Goal: Find specific page/section: Find specific page/section

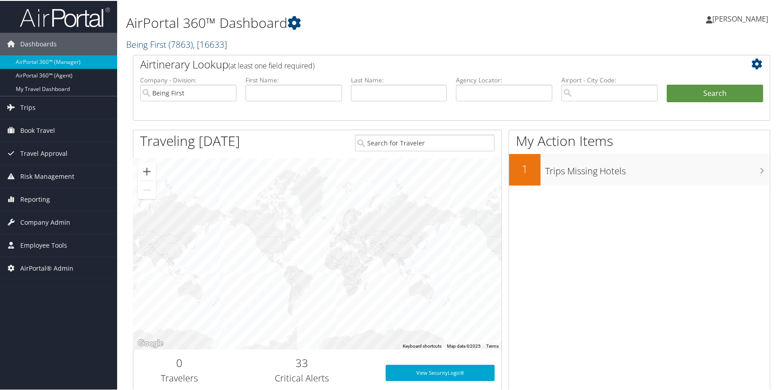
click at [180, 45] on span "( 7863 )" at bounding box center [180, 43] width 24 height 12
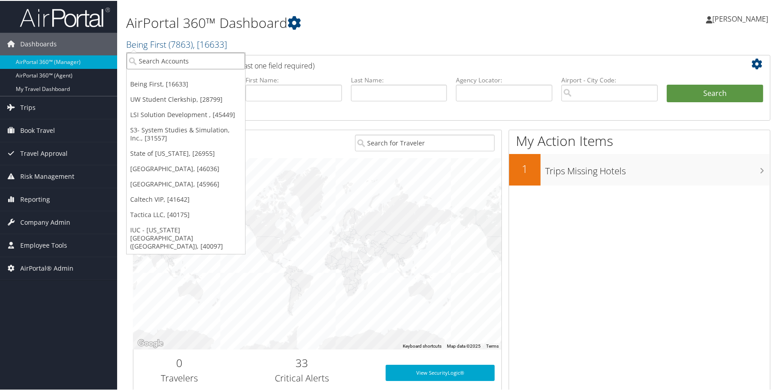
click at [149, 57] on input "search" at bounding box center [186, 60] width 118 height 17
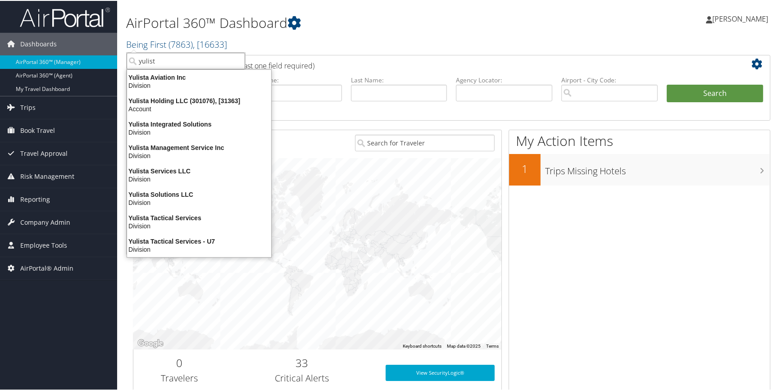
type input "yulista"
click at [165, 96] on div "Yulista Holding LLC (301076), [31363]" at bounding box center [199, 100] width 155 height 8
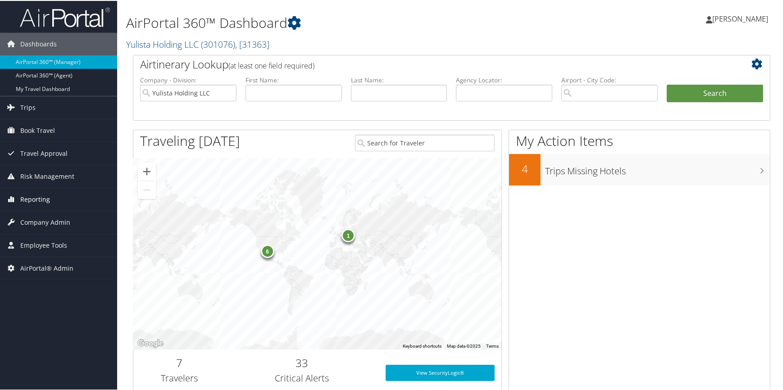
click at [43, 198] on span "Reporting" at bounding box center [35, 198] width 30 height 23
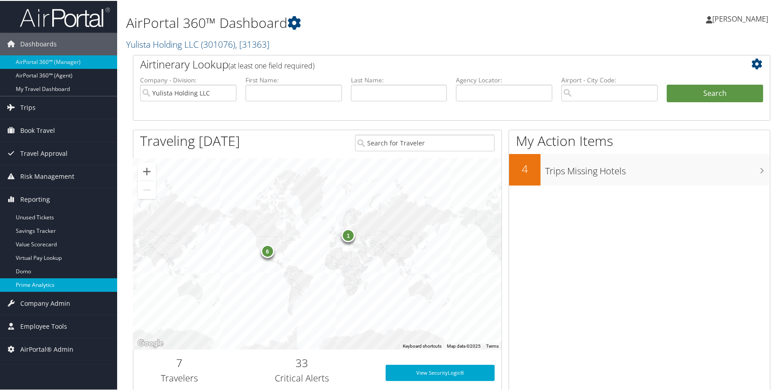
click at [41, 282] on link "Prime Analytics" at bounding box center [58, 284] width 117 height 14
click at [205, 36] on h2 "Yulista Holding LLC ( 301076 ) , [ 31363 ]" at bounding box center [343, 42] width 434 height 15
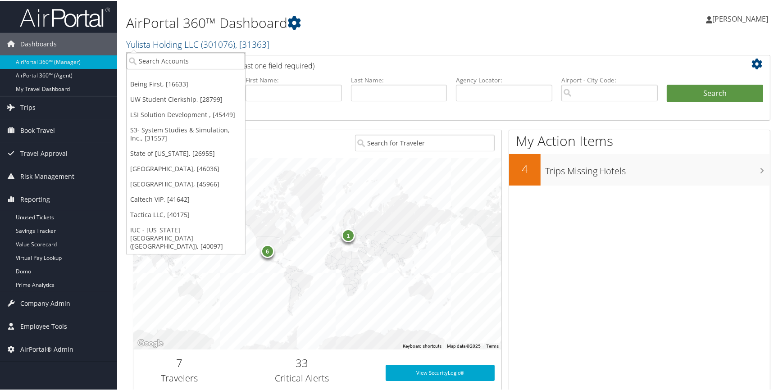
click at [168, 63] on input "search" at bounding box center [186, 60] width 118 height 17
type input "o"
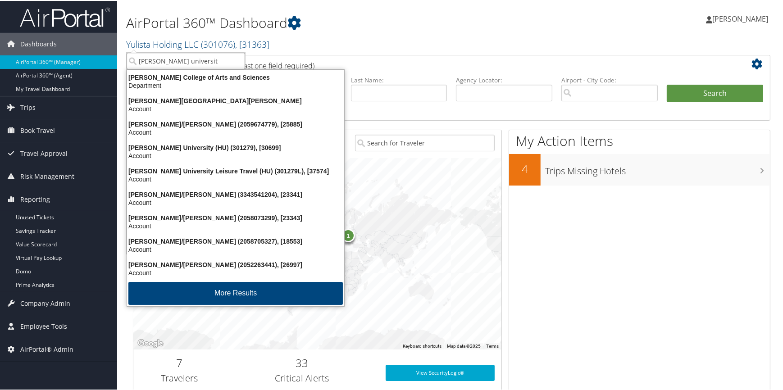
type input "howard university"
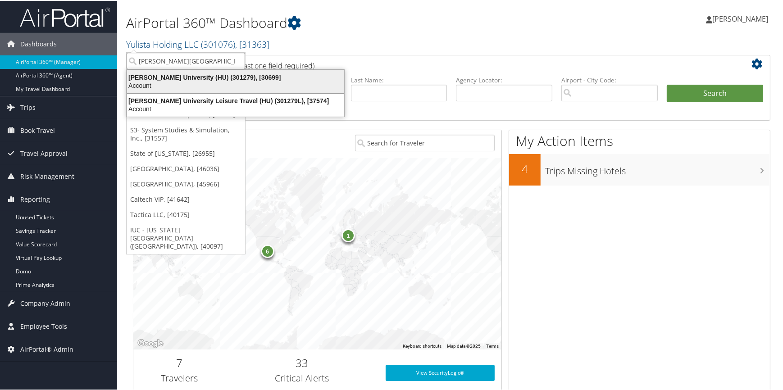
click at [195, 74] on div "Howard University (HU) (301279), [30699]" at bounding box center [236, 77] width 228 height 8
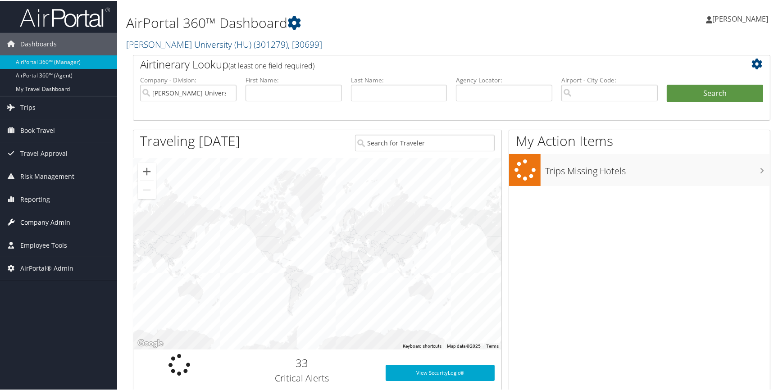
click at [63, 222] on span "Company Admin" at bounding box center [45, 221] width 50 height 23
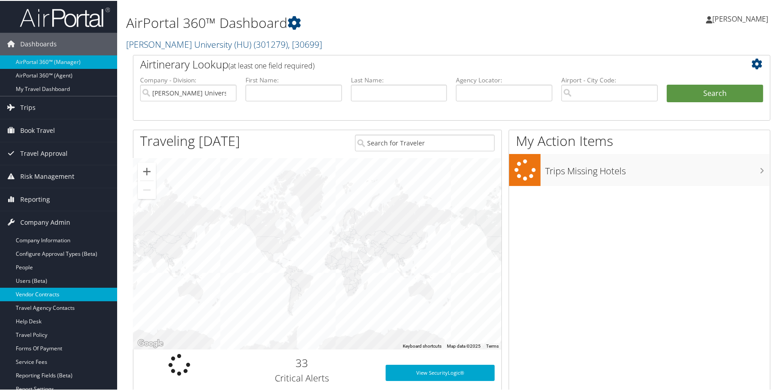
click at [45, 297] on link "Vendor Contracts" at bounding box center [58, 294] width 117 height 14
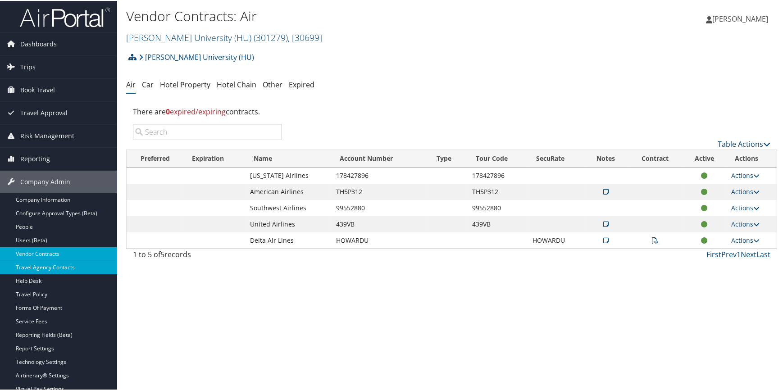
click at [66, 266] on link "Travel Agency Contacts" at bounding box center [58, 267] width 117 height 14
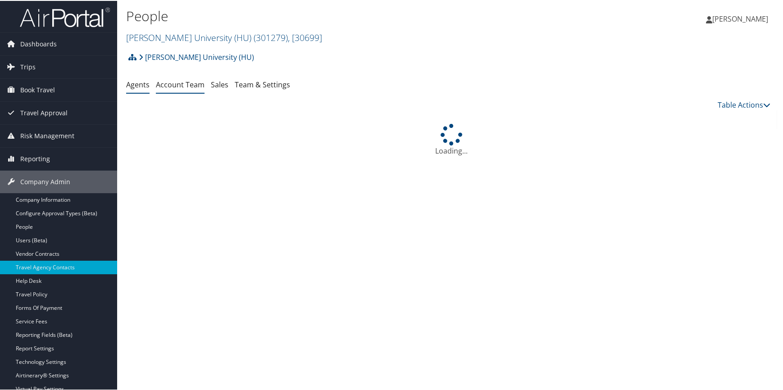
click at [180, 86] on link "Account Team" at bounding box center [180, 84] width 49 height 10
